Goal: Transaction & Acquisition: Download file/media

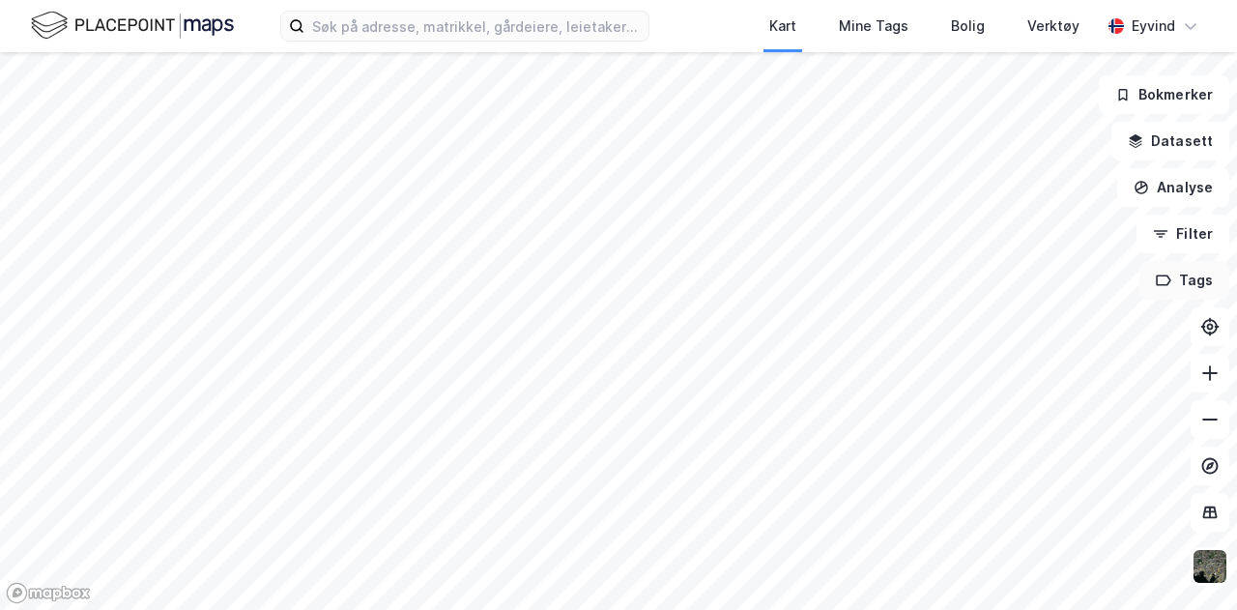
click at [1169, 282] on icon "button" at bounding box center [1164, 280] width 14 height 10
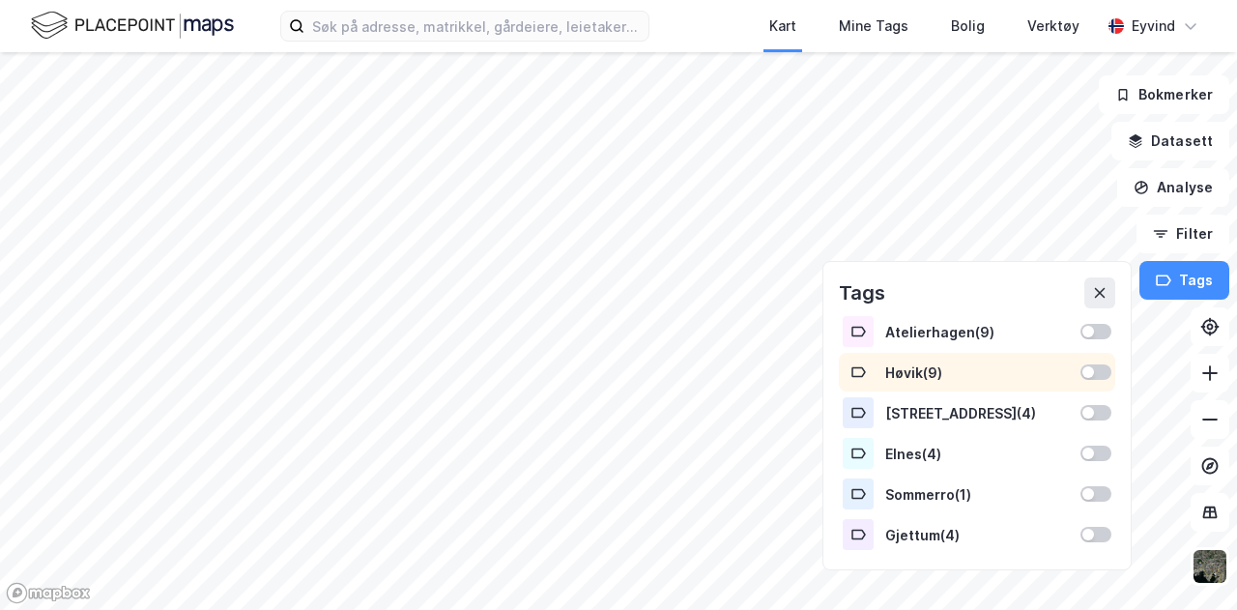
click at [1100, 369] on div at bounding box center [1095, 371] width 31 height 15
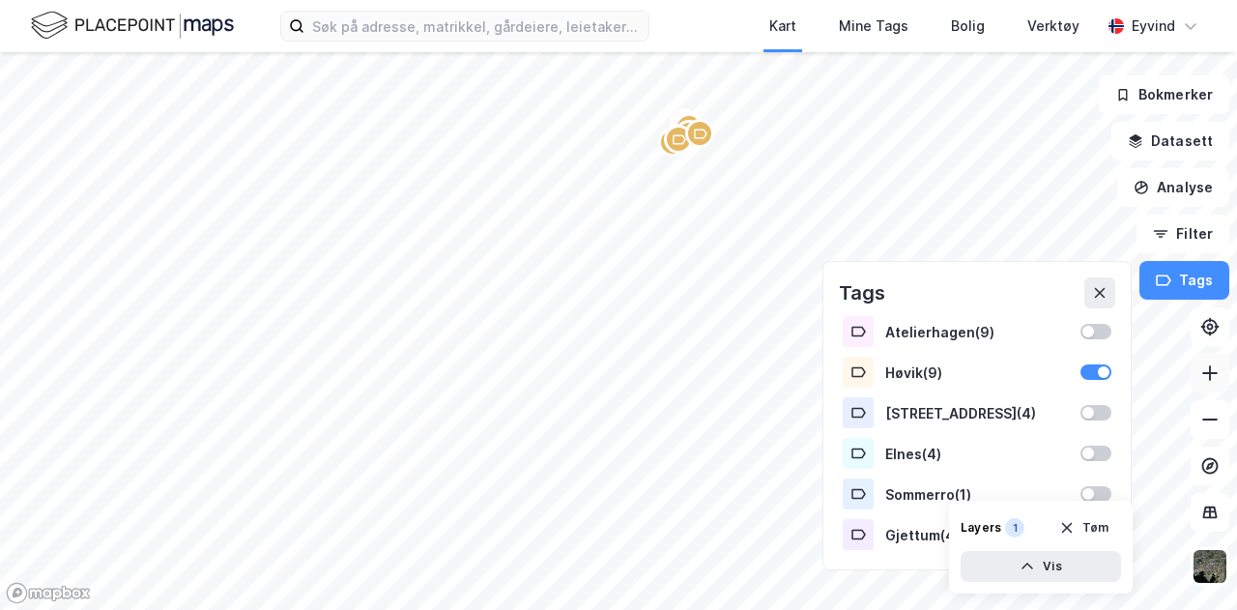
click at [1210, 388] on button at bounding box center [1210, 373] width 39 height 39
click at [1203, 378] on icon at bounding box center [1209, 372] width 19 height 19
click at [504, 609] on html "Kart Mine Tags Bolig Verktøy Eyvind Bokmerker Datasett Analyse Filter Tags Atel…" at bounding box center [618, 305] width 1237 height 610
click at [1212, 374] on icon at bounding box center [1209, 372] width 19 height 19
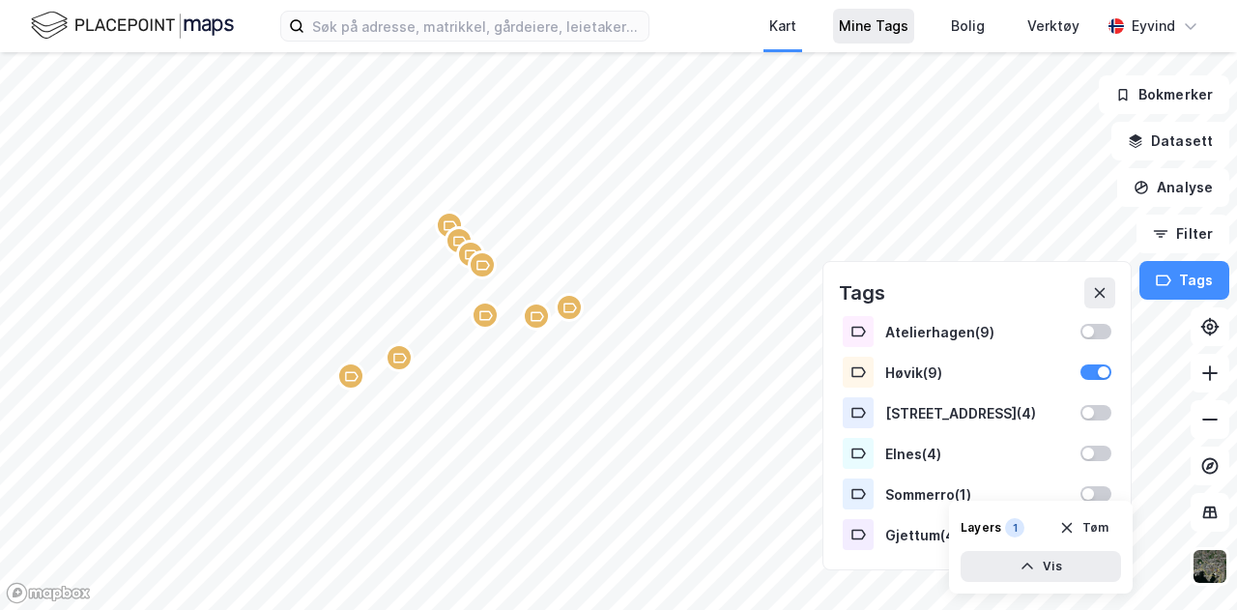
click at [887, 28] on div "Mine Tags" at bounding box center [874, 25] width 70 height 23
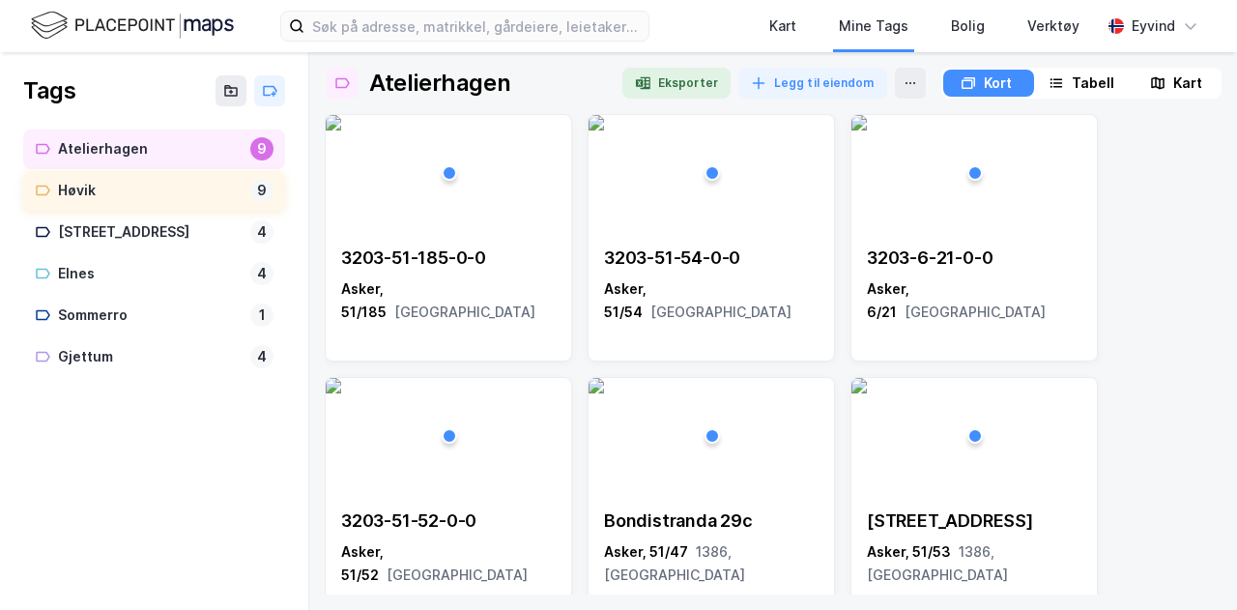
click at [192, 200] on div "Høvik" at bounding box center [150, 191] width 185 height 24
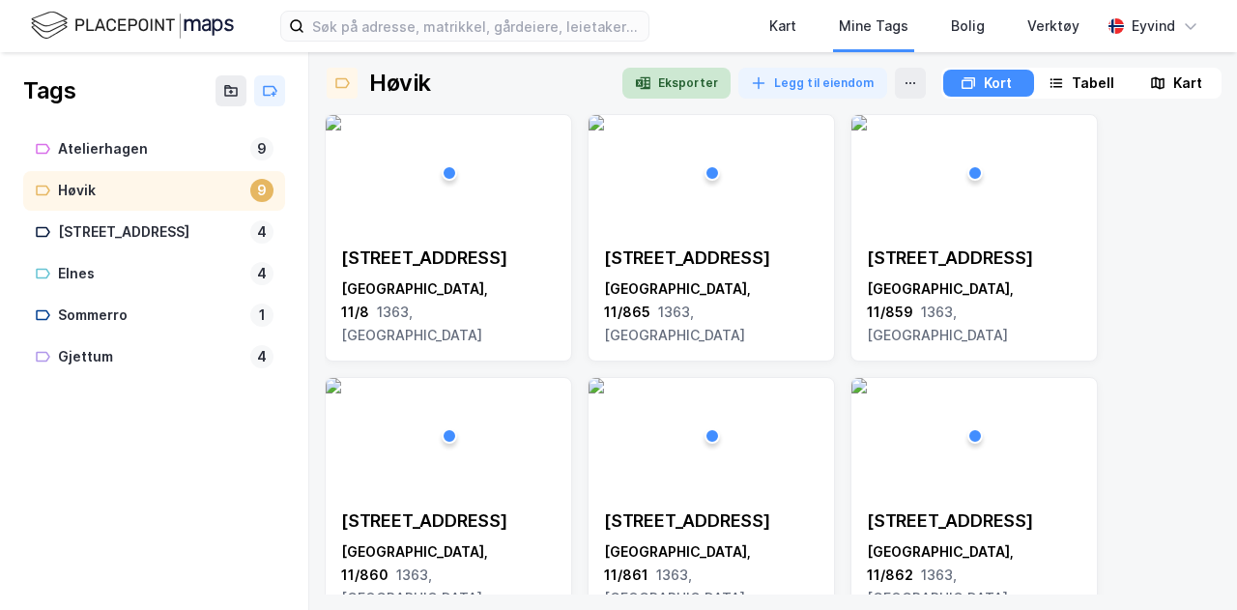
click at [652, 92] on button "Eksporter" at bounding box center [676, 83] width 108 height 31
